Goal: Check status: Check status

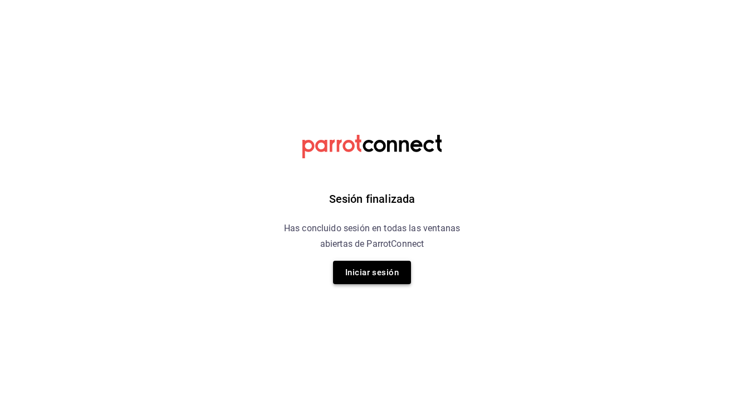
click at [363, 271] on button "Iniciar sesión" at bounding box center [372, 271] width 78 height 23
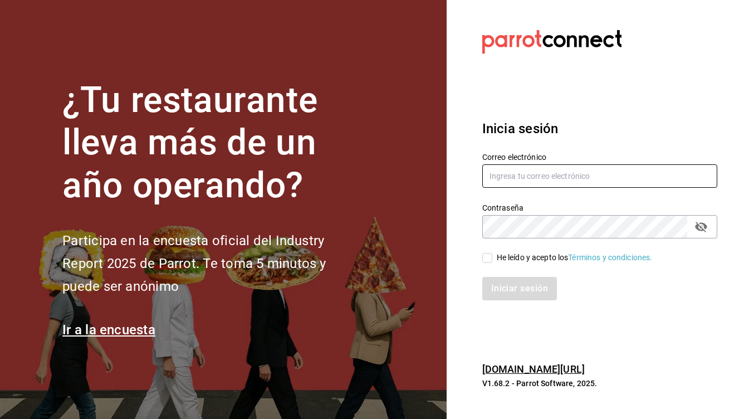
click at [565, 181] on input "text" at bounding box center [599, 175] width 235 height 23
type input "[EMAIL_ADDRESS][DOMAIN_NAME]"
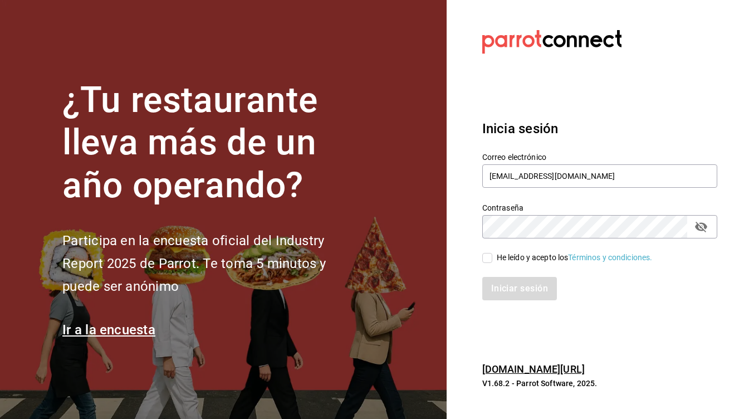
click at [486, 254] on input "He leído y acepto los Términos y condiciones." at bounding box center [487, 258] width 10 height 10
checkbox input "true"
click at [501, 302] on div "Inicia sesión Correo electrónico [EMAIL_ADDRESS][DOMAIN_NAME] Contraseña Contra…" at bounding box center [599, 209] width 235 height 209
click at [506, 287] on button "Iniciar sesión" at bounding box center [520, 288] width 76 height 23
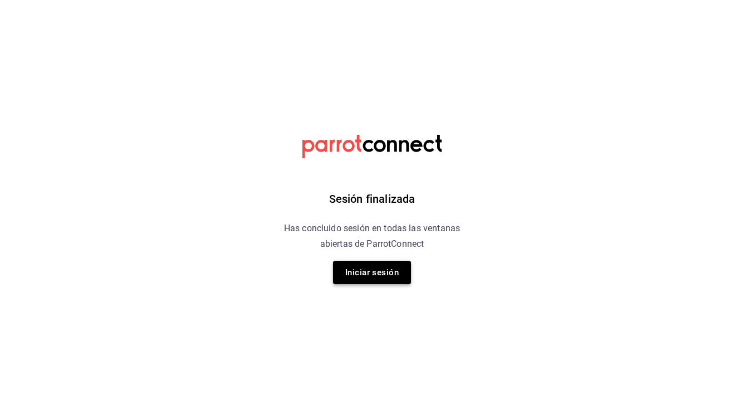
click at [391, 277] on button "Iniciar sesión" at bounding box center [372, 271] width 78 height 23
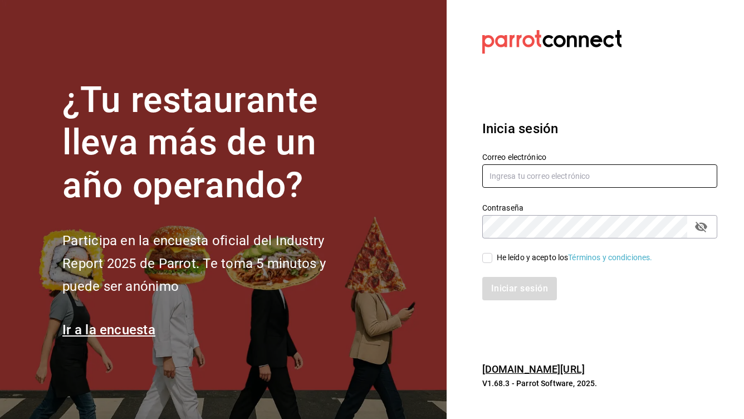
click at [565, 182] on input "text" at bounding box center [599, 175] width 235 height 23
type input "[EMAIL_ADDRESS][DOMAIN_NAME]"
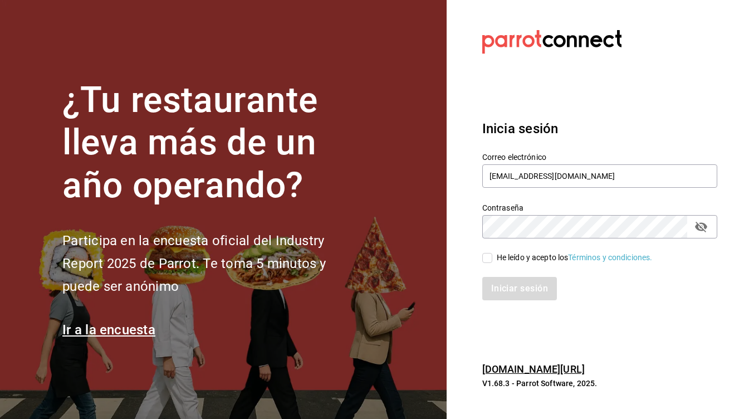
click at [489, 257] on input "He leído y acepto los Términos y condiciones." at bounding box center [487, 258] width 10 height 10
checkbox input "true"
click at [500, 301] on div "Inicia sesión Correo electrónico linmarcelo1982@gmail.com Contraseña Contraseña…" at bounding box center [599, 209] width 235 height 209
click at [507, 283] on button "Iniciar sesión" at bounding box center [520, 288] width 76 height 23
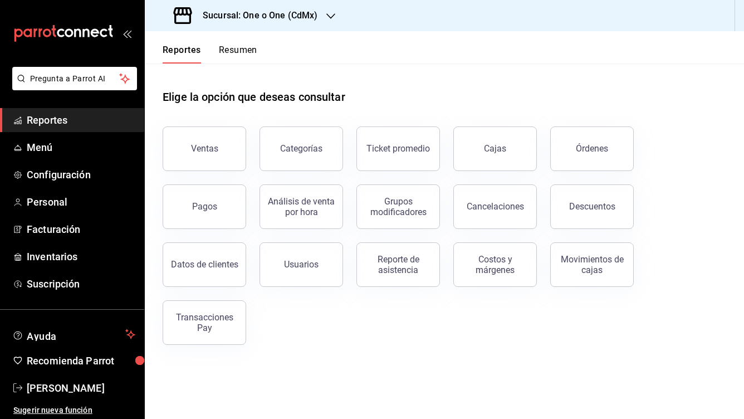
click at [277, 17] on h3 "Sucursal: One o One (CdMx)" at bounding box center [256, 15] width 124 height 13
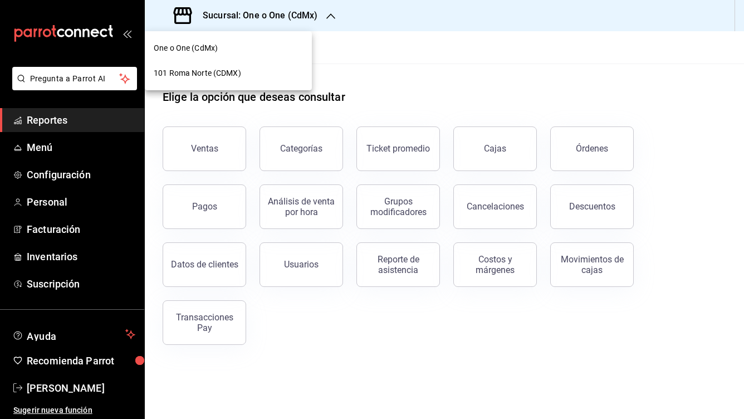
click at [250, 61] on div "101 Roma Norte (CDMX)" at bounding box center [228, 73] width 167 height 25
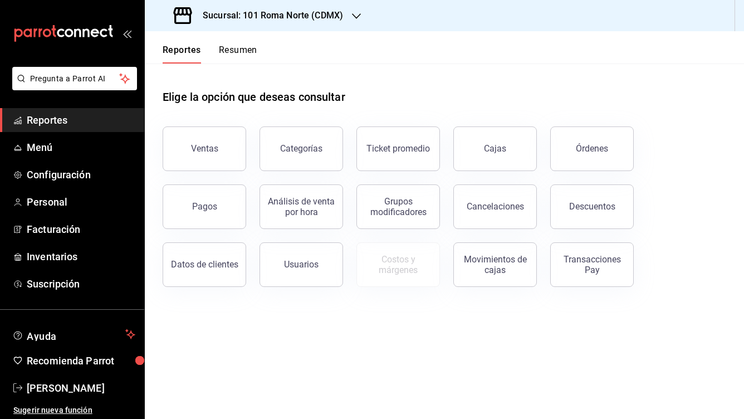
click at [233, 50] on button "Resumen" at bounding box center [238, 54] width 38 height 19
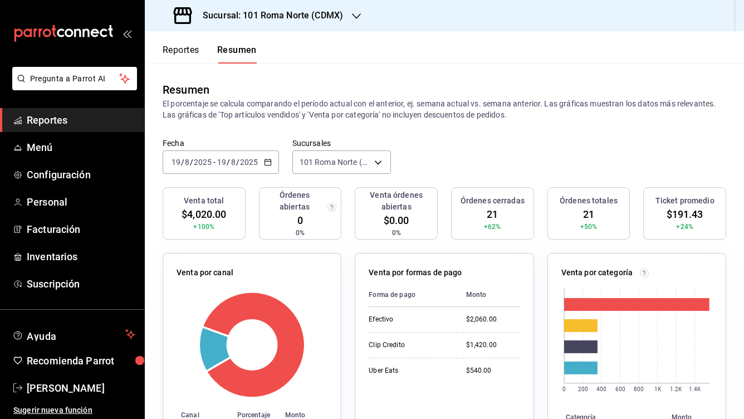
click at [265, 159] on icon "button" at bounding box center [268, 162] width 8 height 8
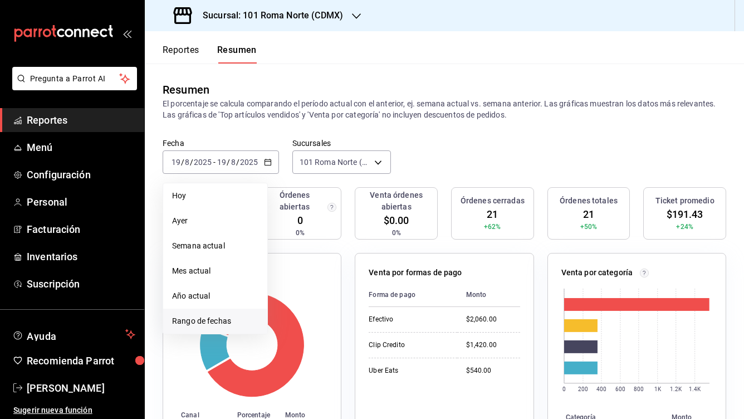
click at [219, 315] on span "Rango de fechas" at bounding box center [215, 321] width 86 height 12
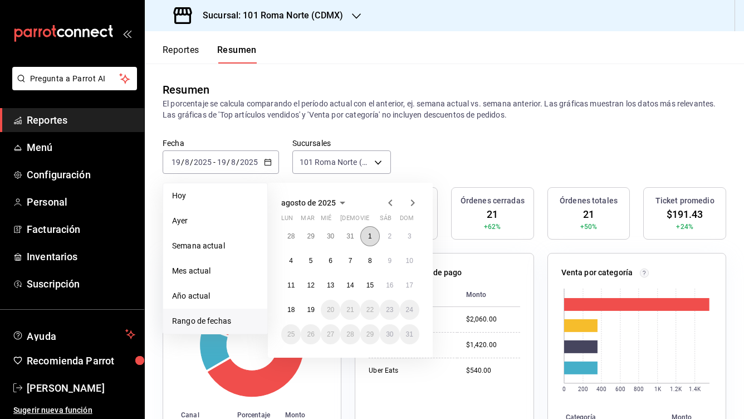
click at [371, 235] on abbr "1" at bounding box center [370, 236] width 4 height 8
click at [314, 311] on abbr "19" at bounding box center [310, 310] width 7 height 8
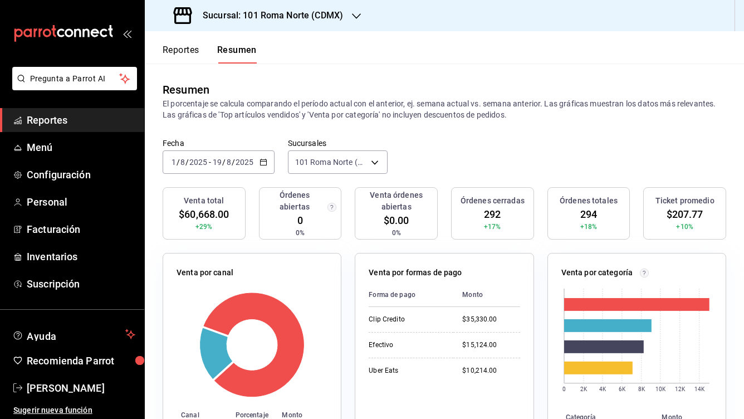
click at [198, 49] on button "Reportes" at bounding box center [181, 54] width 37 height 19
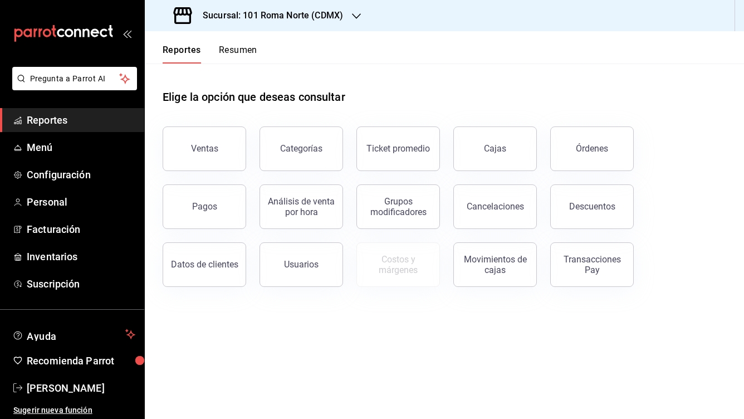
click at [284, 12] on h3 "Sucursal: 101 Roma Norte (CDMX)" at bounding box center [268, 15] width 149 height 13
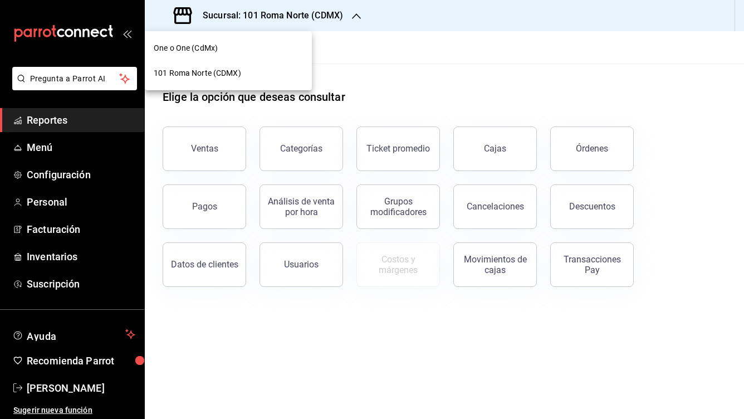
click at [223, 44] on div "One o One (CdMx)" at bounding box center [228, 48] width 149 height 12
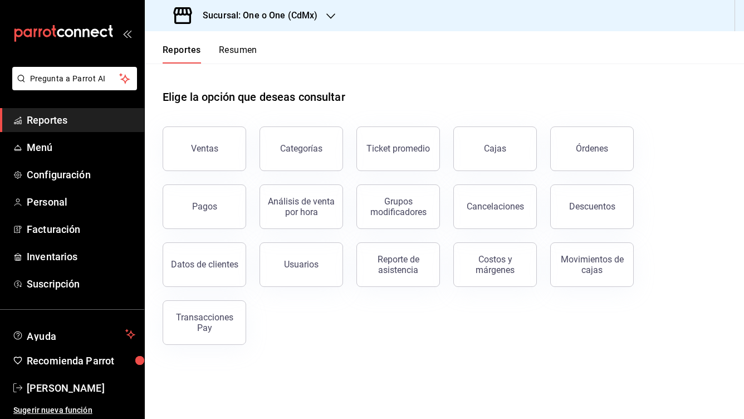
click at [245, 55] on button "Resumen" at bounding box center [238, 54] width 38 height 19
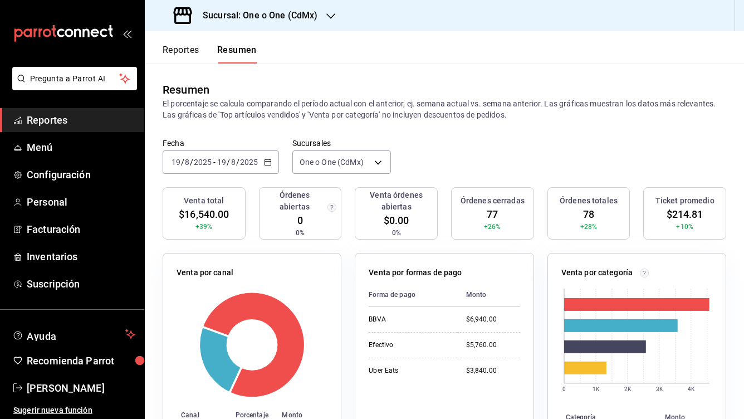
click at [269, 165] on \(Stroke\) "button" at bounding box center [267, 162] width 7 height 6
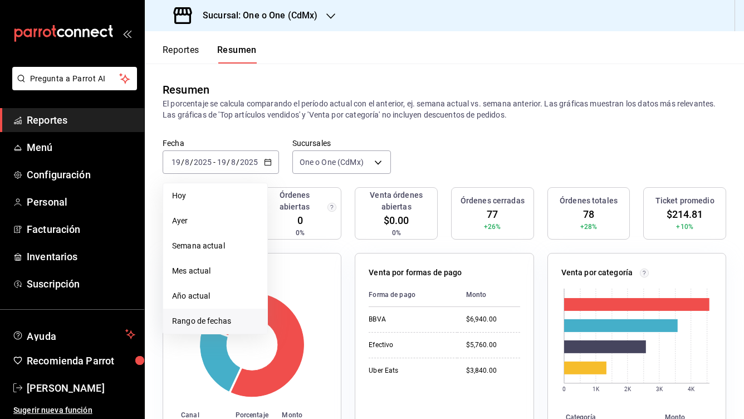
click at [244, 321] on span "Rango de fechas" at bounding box center [215, 321] width 86 height 12
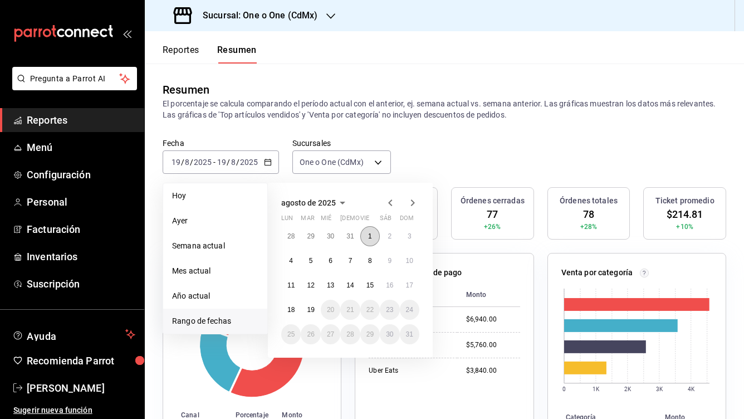
click at [367, 226] on button "1" at bounding box center [369, 236] width 19 height 20
click at [305, 308] on button "19" at bounding box center [310, 309] width 19 height 20
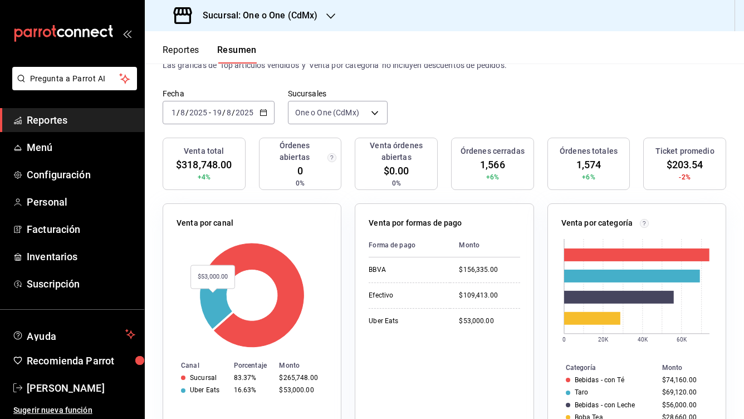
scroll to position [50, 0]
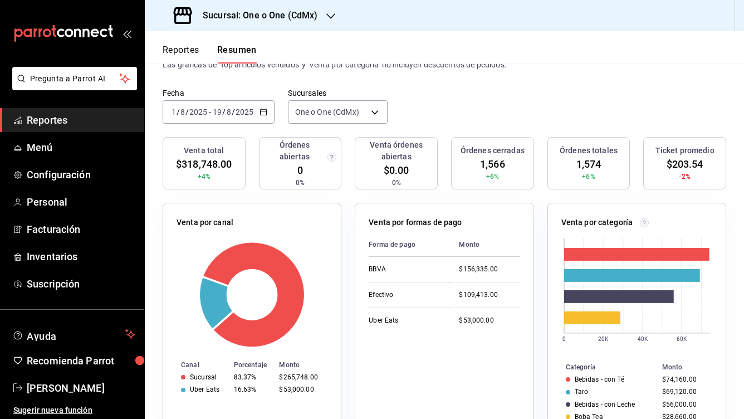
click at [285, 11] on h3 "Sucursal: One o One (CdMx)" at bounding box center [256, 15] width 124 height 13
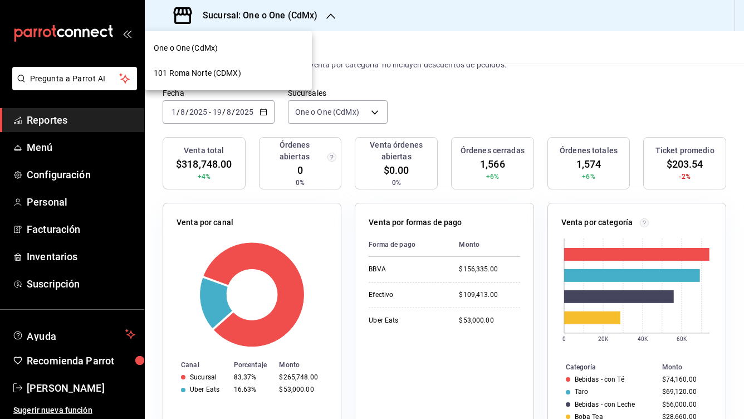
click at [244, 47] on div "One o One (CdMx)" at bounding box center [228, 48] width 149 height 12
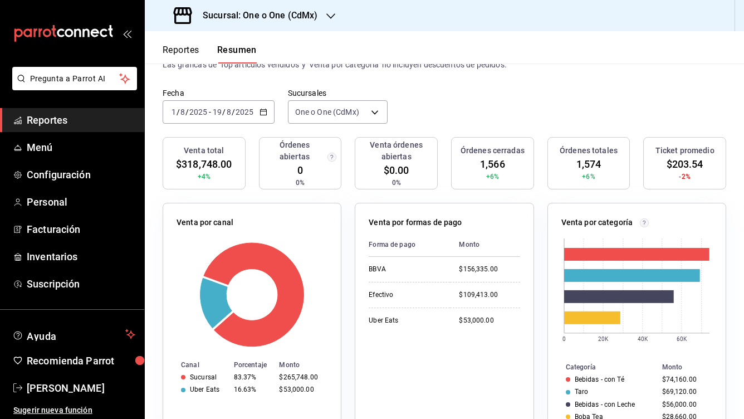
click at [306, 1] on div "Sucursal: One o One (CdMx)" at bounding box center [247, 15] width 186 height 31
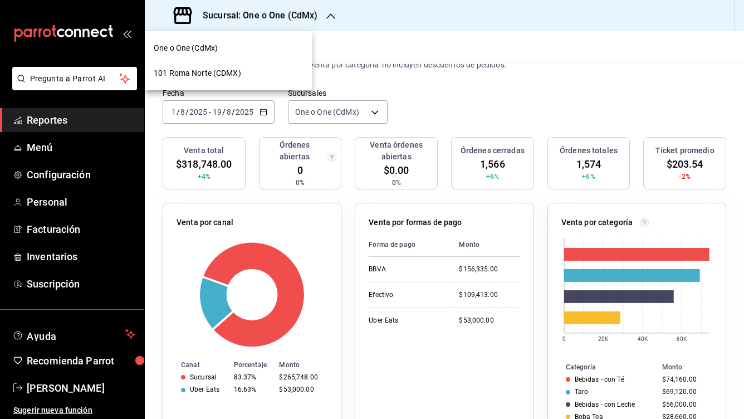
click at [243, 62] on div "101 Roma Norte (CDMX)" at bounding box center [228, 73] width 167 height 25
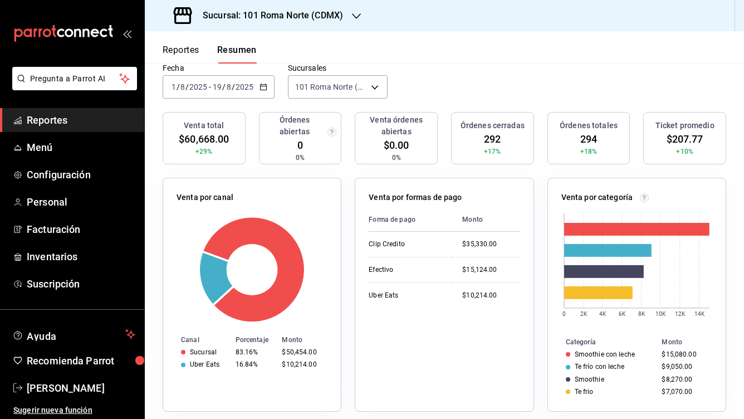
scroll to position [0, 0]
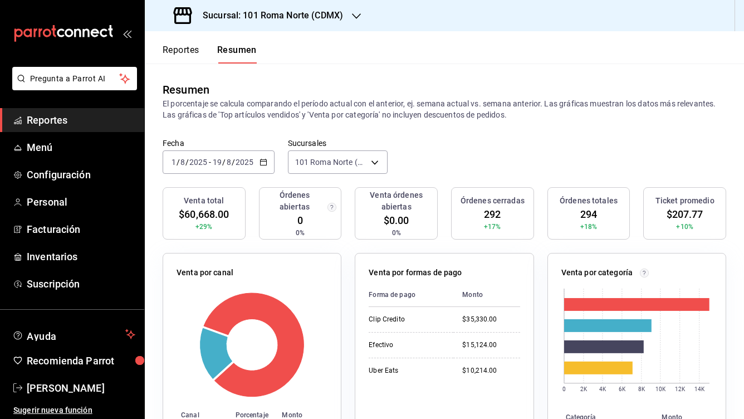
click at [196, 51] on button "Reportes" at bounding box center [181, 54] width 37 height 19
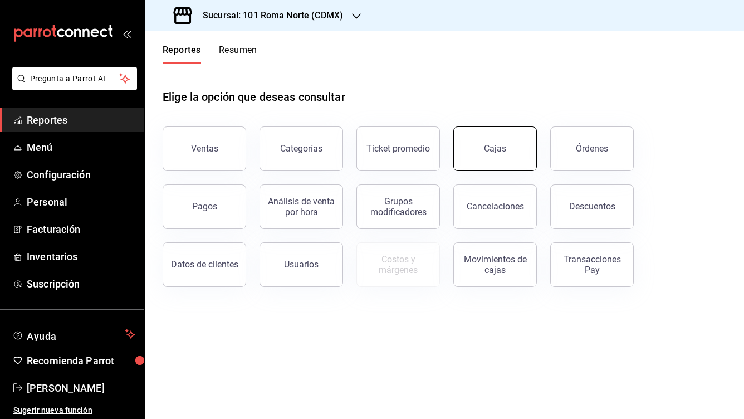
click at [498, 147] on div "Cajas" at bounding box center [495, 148] width 22 height 11
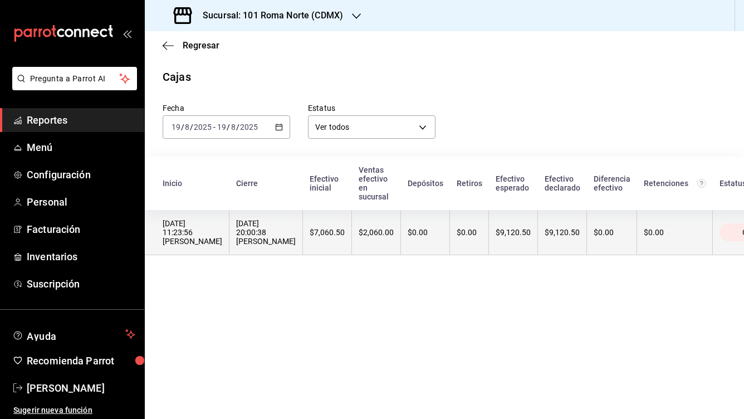
click at [268, 228] on div "[DATE] 20:00:38 [PERSON_NAME]" at bounding box center [266, 232] width 60 height 27
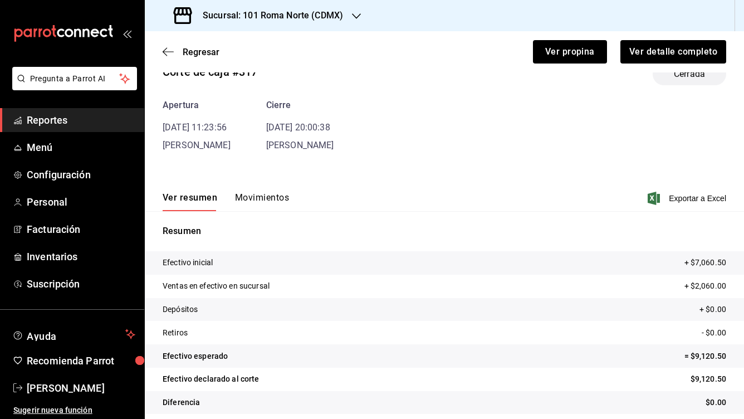
scroll to position [36, 0]
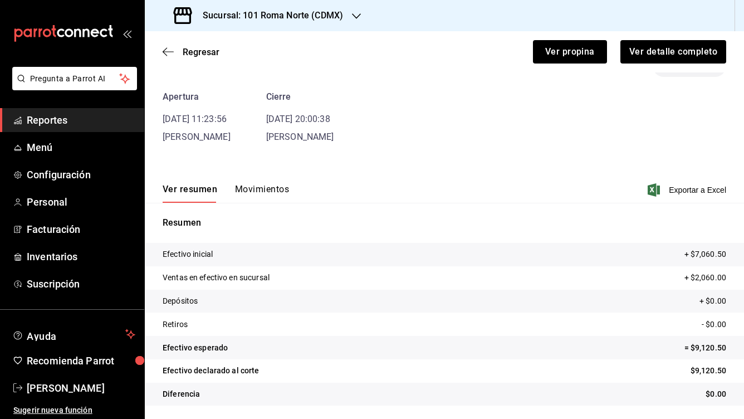
click at [260, 188] on button "Movimientos" at bounding box center [262, 193] width 54 height 19
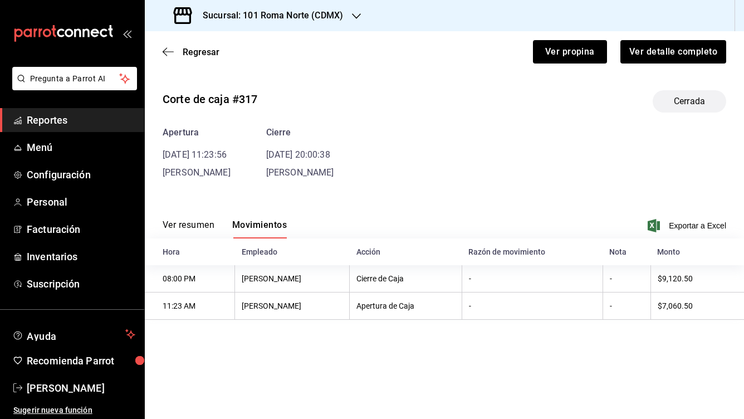
scroll to position [1, 0]
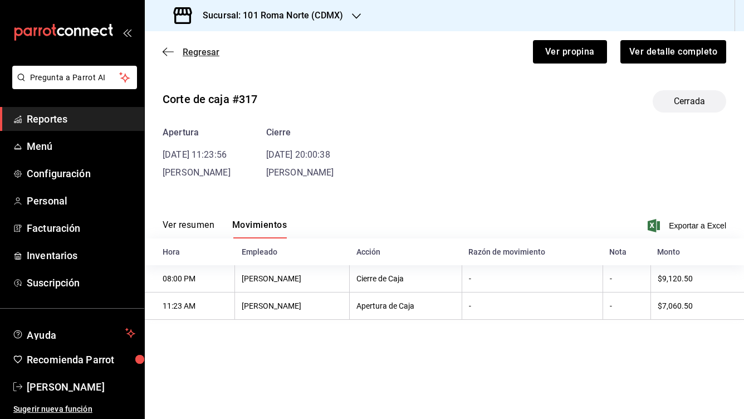
click at [167, 56] on icon "button" at bounding box center [168, 52] width 11 height 10
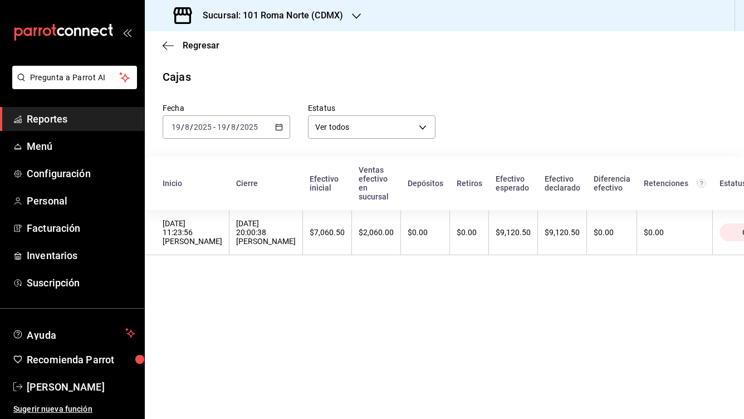
click at [167, 56] on div "Regresar" at bounding box center [444, 45] width 599 height 28
click at [166, 46] on icon "button" at bounding box center [168, 45] width 11 height 1
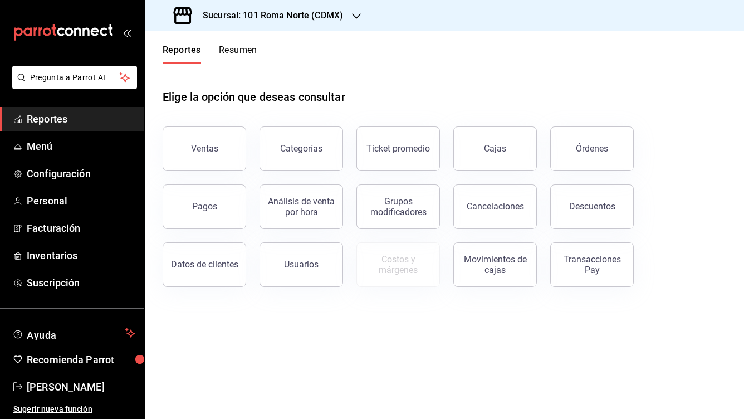
click at [237, 47] on button "Resumen" at bounding box center [238, 54] width 38 height 19
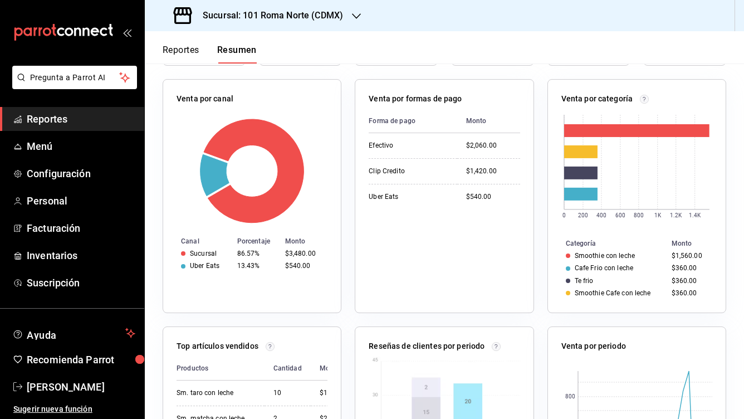
scroll to position [165, 0]
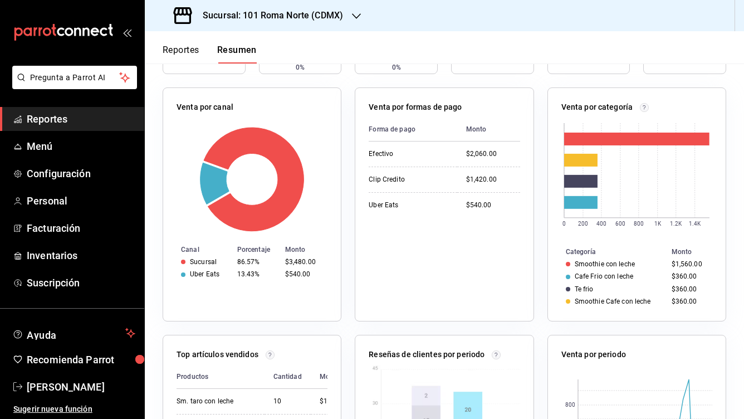
click at [188, 54] on button "Reportes" at bounding box center [181, 54] width 37 height 19
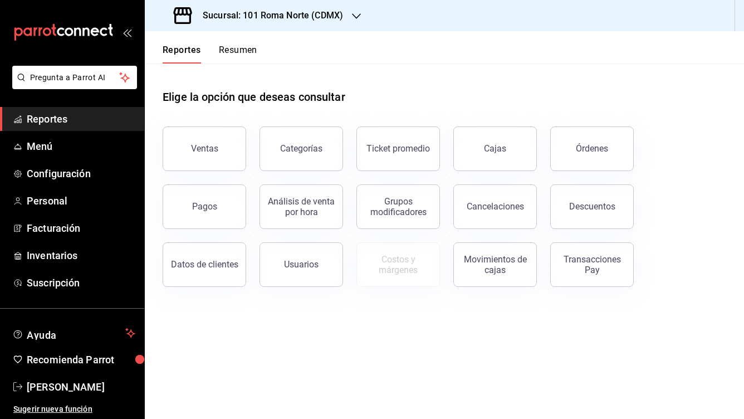
click at [282, 16] on h3 "Sucursal: 101 Roma Norte (CDMX)" at bounding box center [268, 15] width 149 height 13
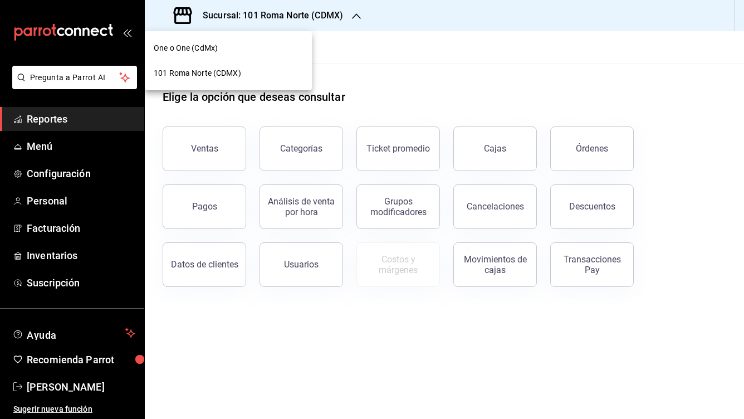
click at [232, 48] on div "One o One (CdMx)" at bounding box center [228, 48] width 149 height 12
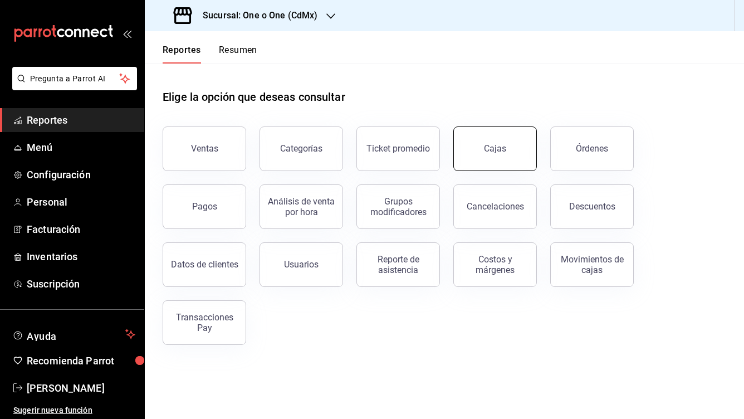
click at [501, 166] on button "Cajas" at bounding box center [494, 148] width 83 height 45
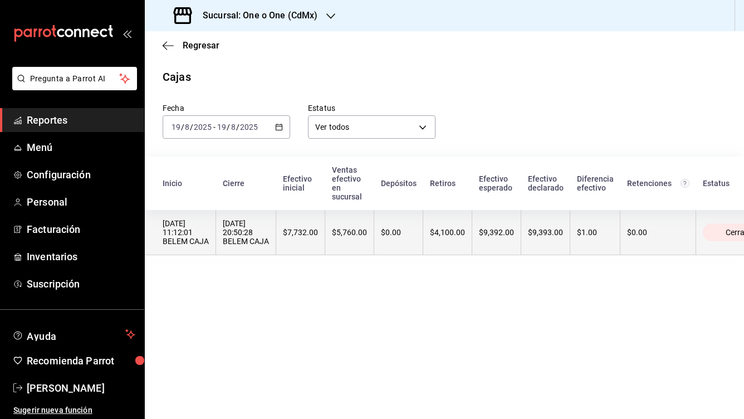
click at [451, 223] on th "$4,100.00" at bounding box center [447, 232] width 49 height 45
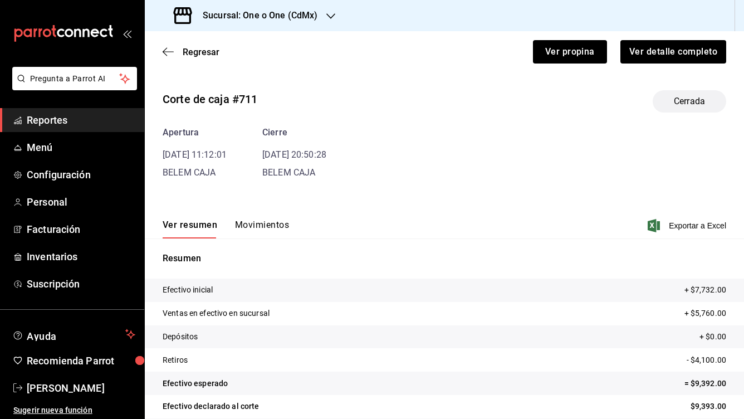
click at [245, 225] on button "Movimientos" at bounding box center [262, 228] width 54 height 19
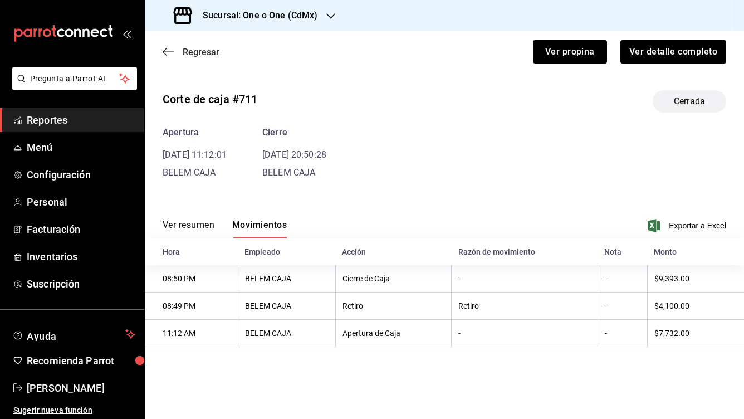
click at [169, 52] on icon "button" at bounding box center [168, 52] width 11 height 10
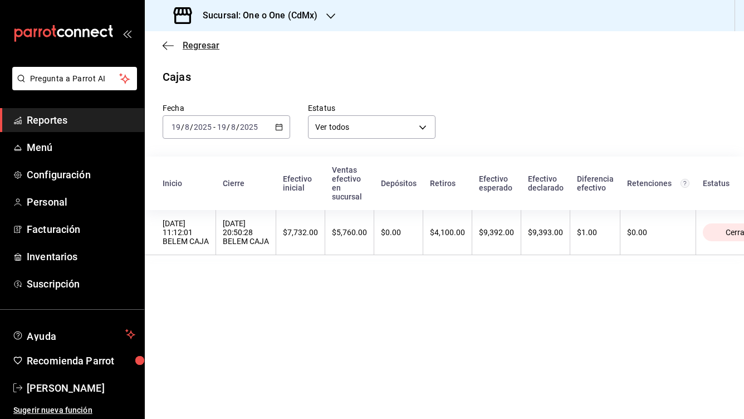
click at [166, 45] on icon "button" at bounding box center [168, 45] width 11 height 1
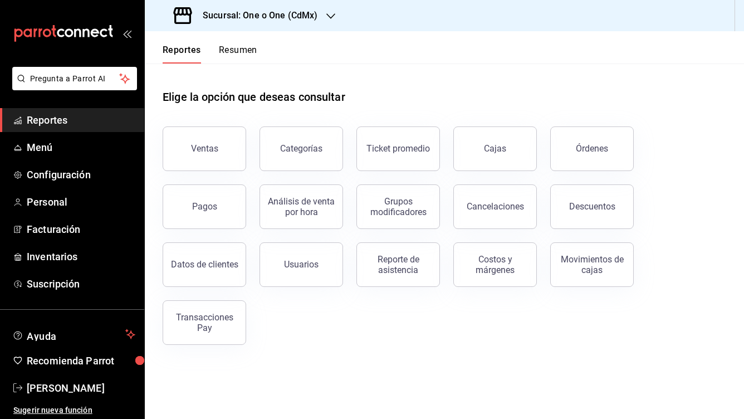
click at [250, 53] on button "Resumen" at bounding box center [238, 54] width 38 height 19
